Goal: Task Accomplishment & Management: Complete application form

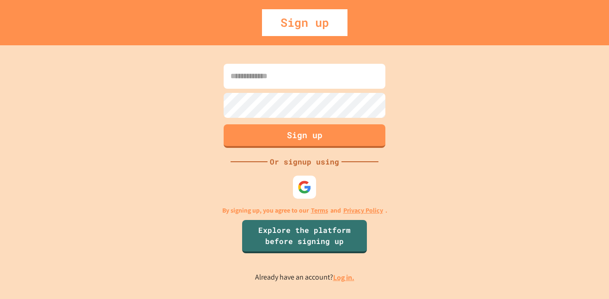
click at [315, 124] on button "Sign up" at bounding box center [305, 136] width 162 height 24
type input "**********"
drag, startPoint x: 319, startPoint y: 141, endPoint x: 324, endPoint y: 138, distance: 6.0
click at [324, 138] on button "Sign up" at bounding box center [304, 135] width 165 height 24
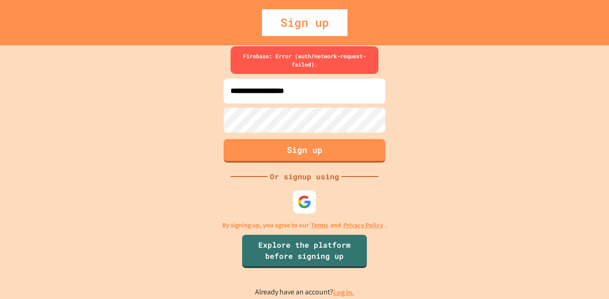
click at [310, 201] on img at bounding box center [305, 202] width 14 height 14
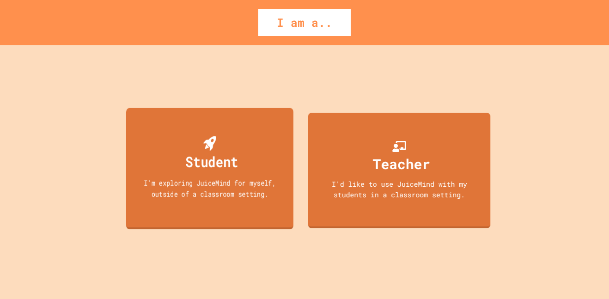
click at [221, 150] on div "Student" at bounding box center [209, 154] width 57 height 37
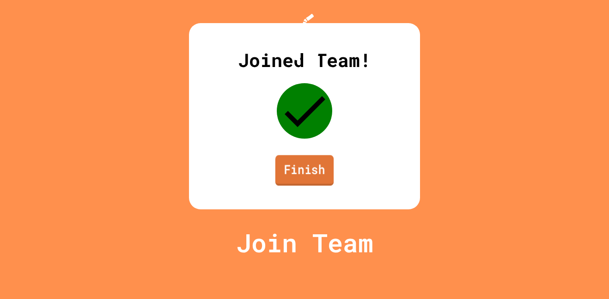
click at [304, 186] on link "Finish" at bounding box center [304, 170] width 58 height 31
